Goal: Find specific page/section: Find specific page/section

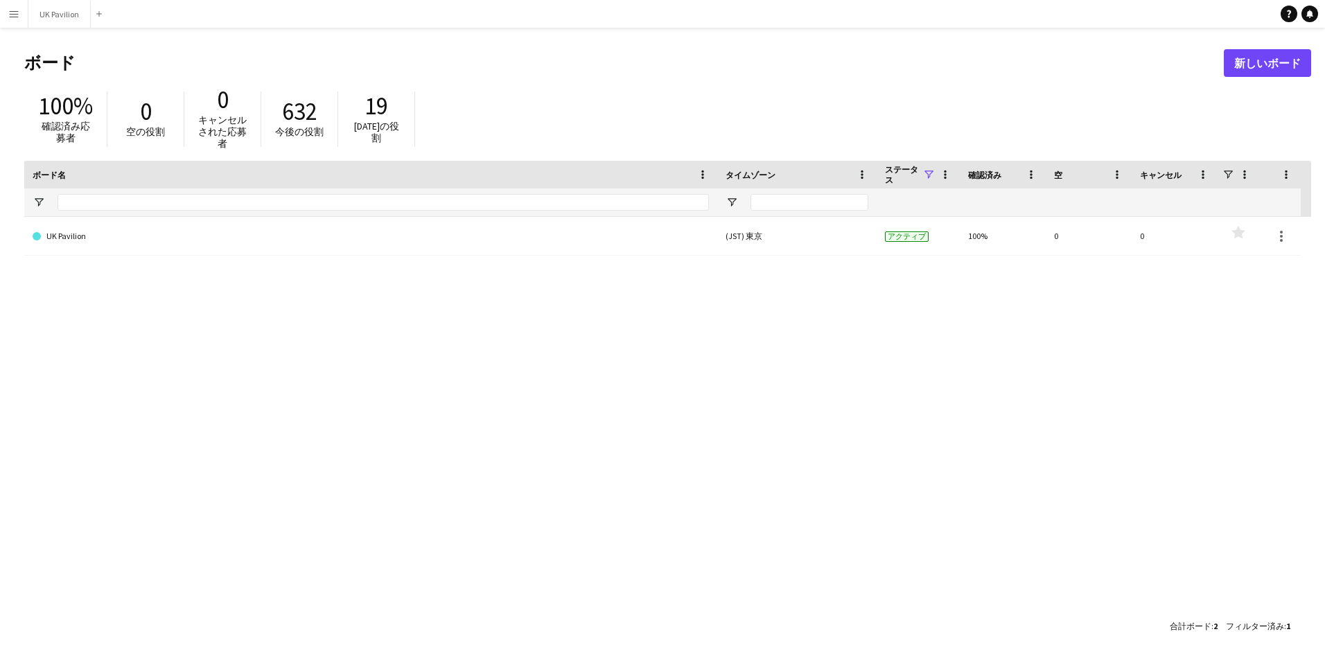
click at [9, 12] on app-icon "メニュー" at bounding box center [13, 13] width 11 height 11
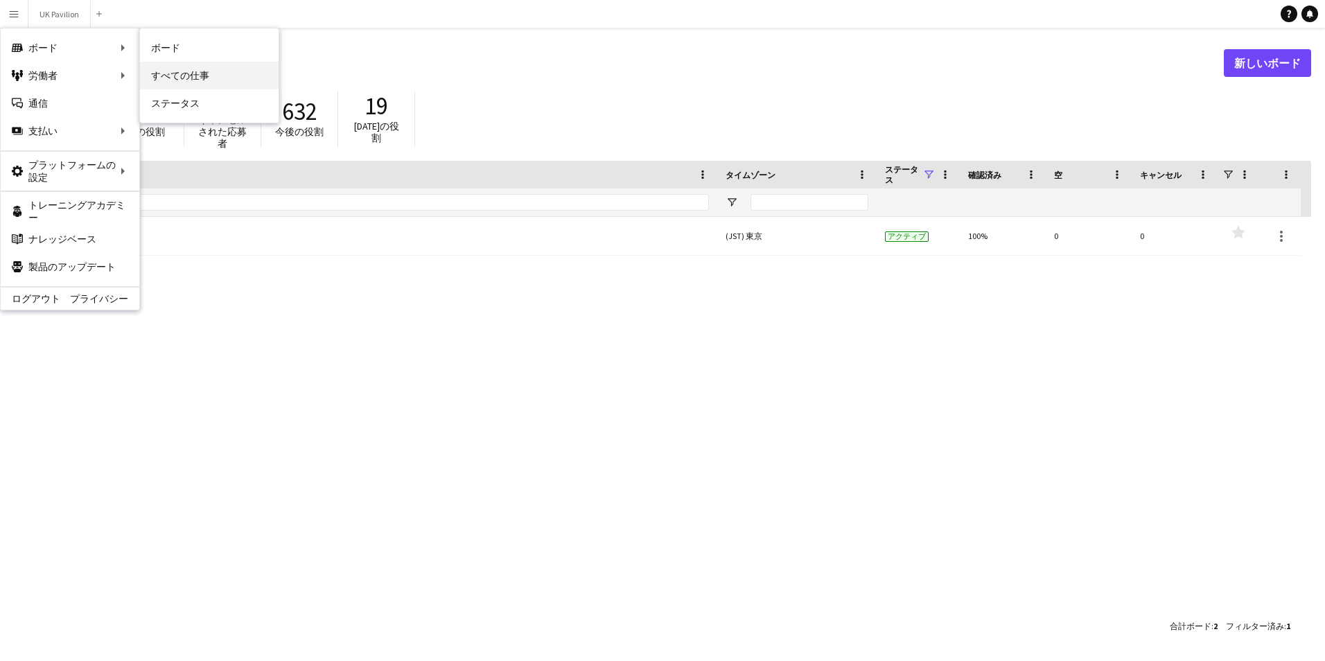
click at [159, 71] on link "すべての仕事" at bounding box center [209, 76] width 139 height 28
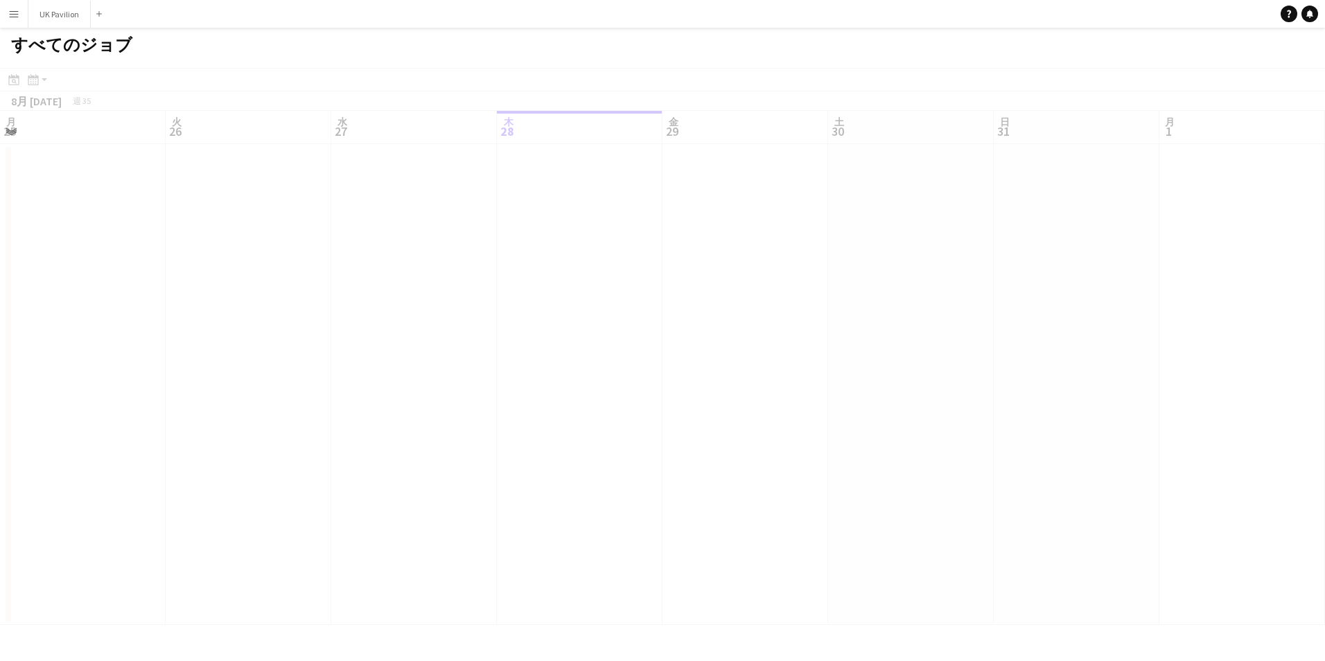
scroll to position [0, 331]
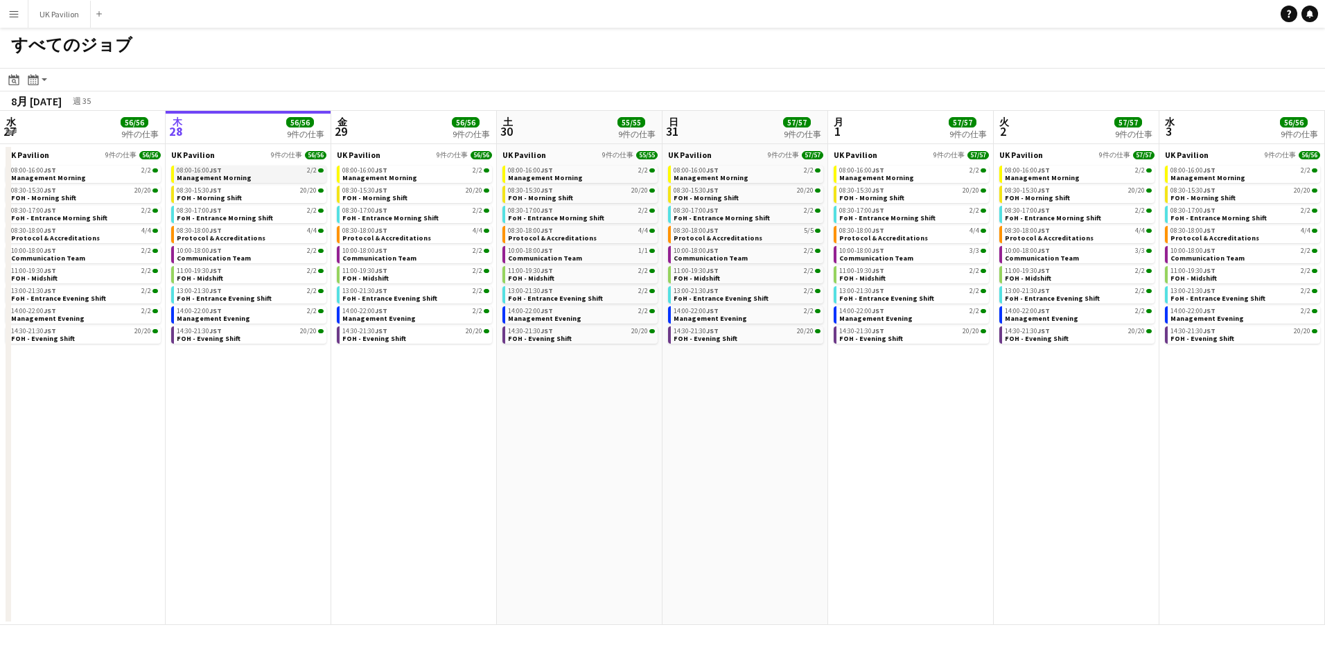
click at [236, 180] on span "Management Morning" at bounding box center [214, 177] width 75 height 9
